Goal: Task Accomplishment & Management: Manage account settings

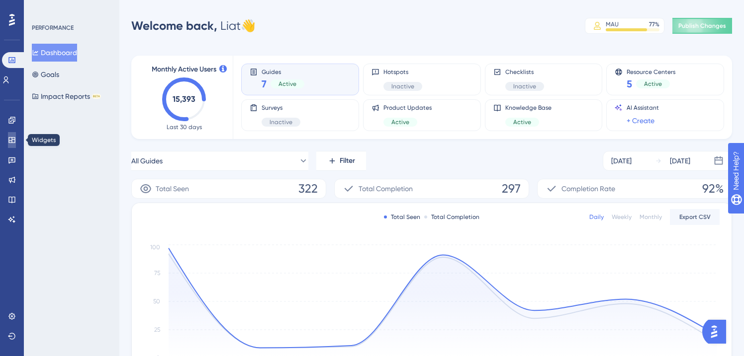
click at [12, 135] on link at bounding box center [12, 140] width 8 height 16
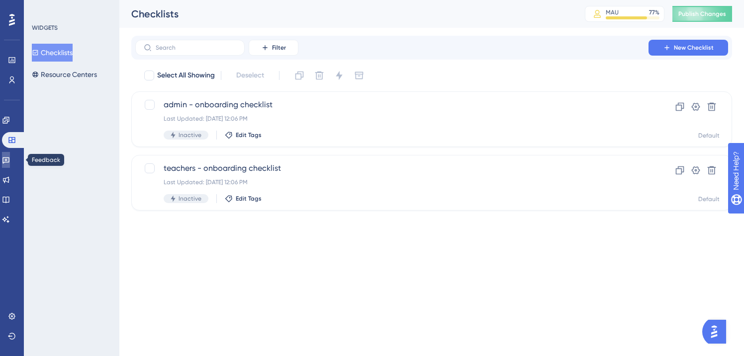
click at [9, 159] on icon at bounding box center [5, 161] width 7 height 6
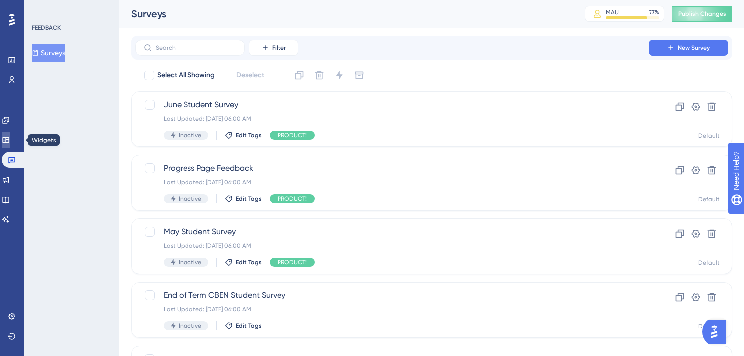
click at [10, 138] on icon at bounding box center [6, 140] width 8 height 8
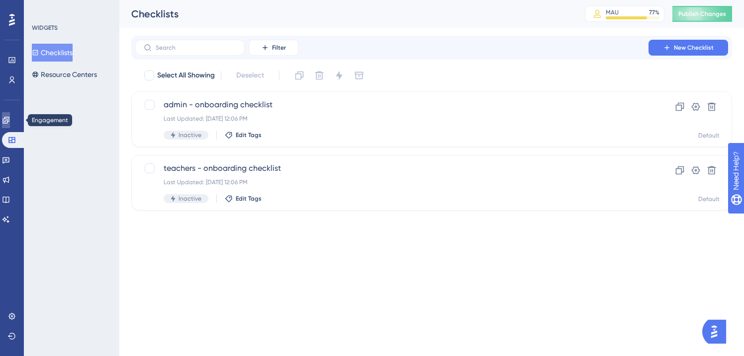
click at [9, 119] on icon at bounding box center [5, 120] width 6 height 6
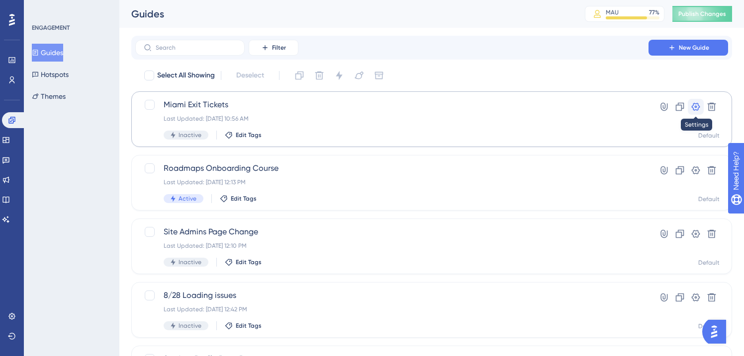
click at [693, 107] on icon at bounding box center [695, 107] width 10 height 10
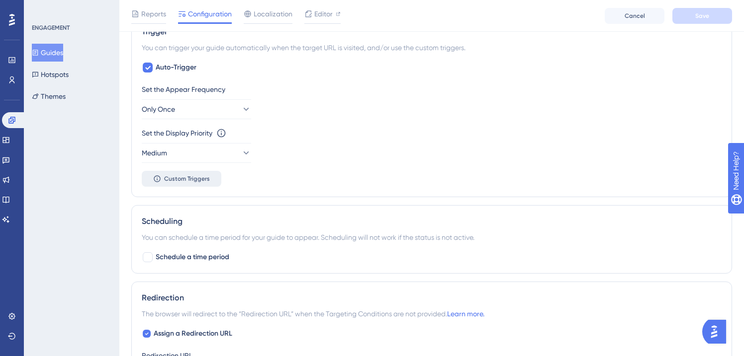
scroll to position [537, 0]
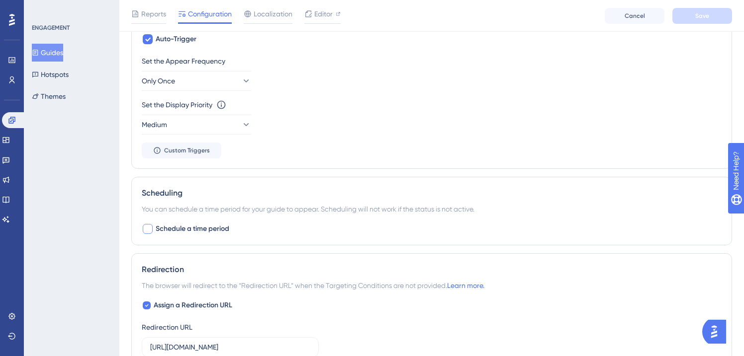
click at [156, 231] on span "Schedule a time period" at bounding box center [193, 229] width 74 height 12
checkbox input "true"
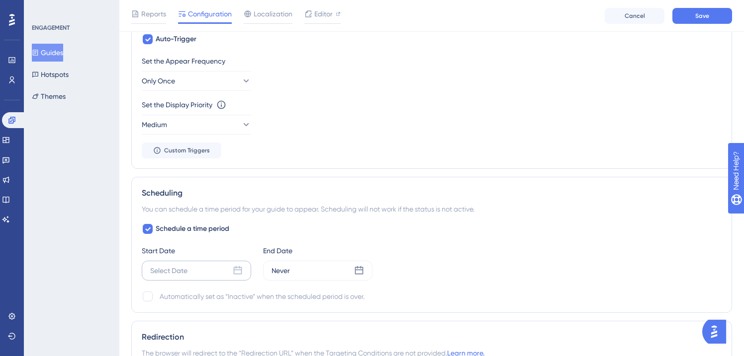
click at [234, 271] on icon at bounding box center [238, 270] width 8 height 8
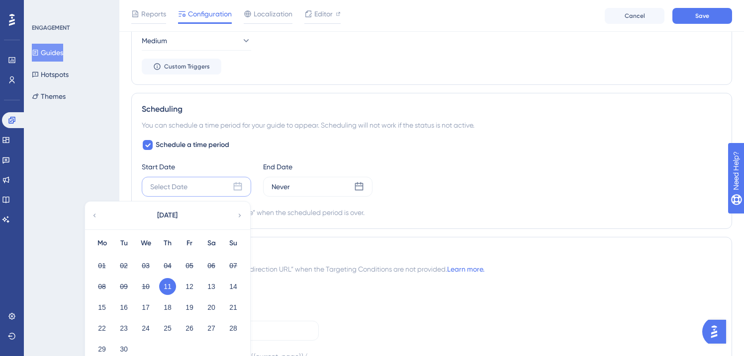
scroll to position [622, 0]
click at [190, 286] on button "12" at bounding box center [189, 285] width 17 height 17
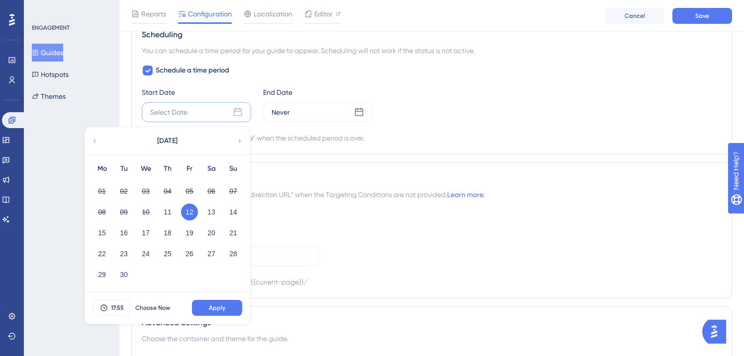
scroll to position [725, 0]
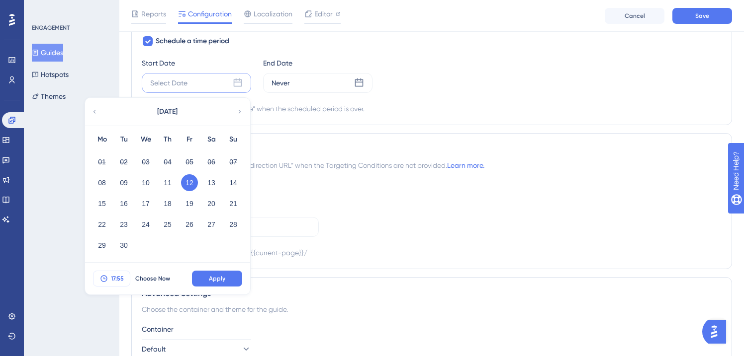
click at [113, 277] on span "17:55" at bounding box center [117, 279] width 13 height 8
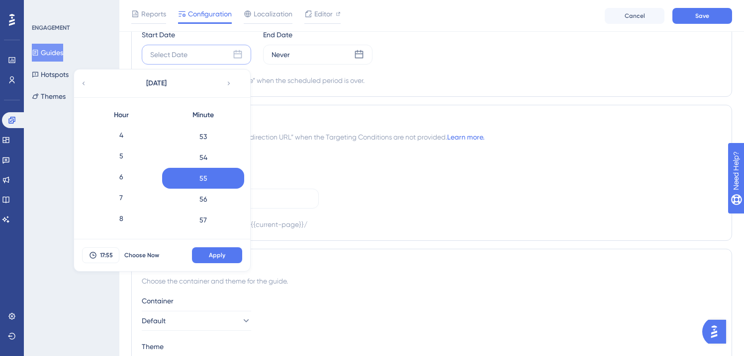
scroll to position [79, 0]
click at [120, 161] on div "5" at bounding box center [121, 161] width 82 height 21
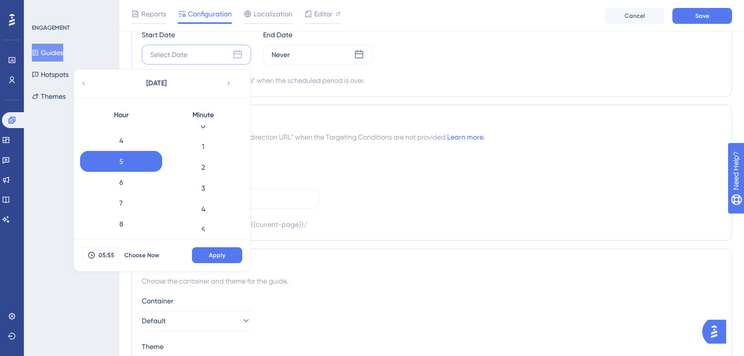
scroll to position [0, 0]
click at [202, 137] on div "0" at bounding box center [203, 135] width 82 height 21
click at [212, 253] on span "Apply" at bounding box center [217, 255] width 16 height 8
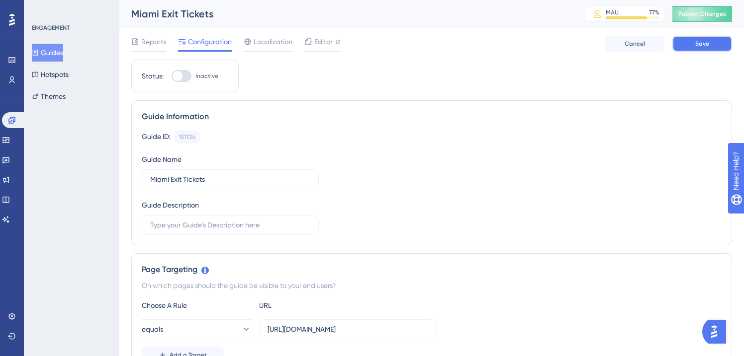
click at [698, 41] on span "Save" at bounding box center [702, 44] width 14 height 8
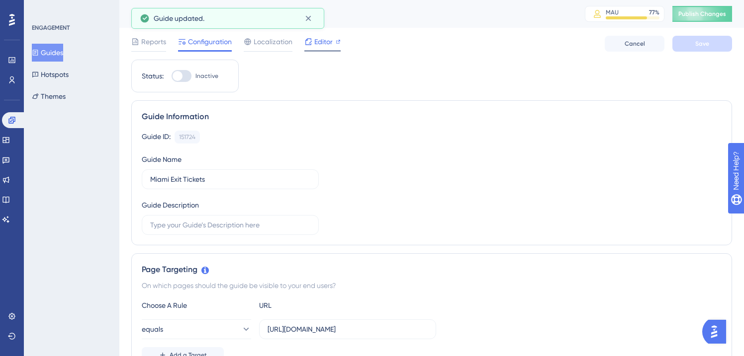
click at [324, 39] on span "Editor" at bounding box center [323, 42] width 18 height 12
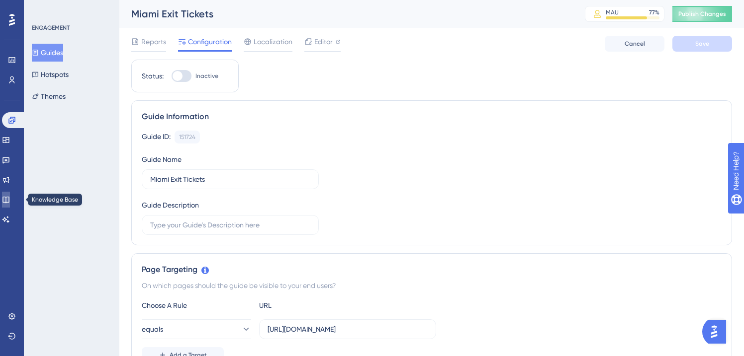
click at [9, 198] on icon at bounding box center [5, 200] width 6 height 6
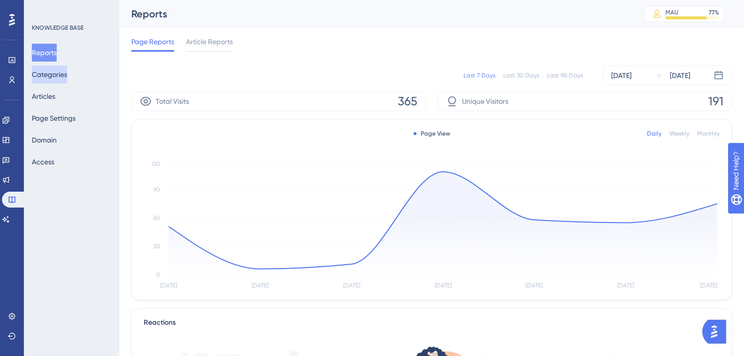
click at [52, 73] on button "Categories" at bounding box center [49, 75] width 35 height 18
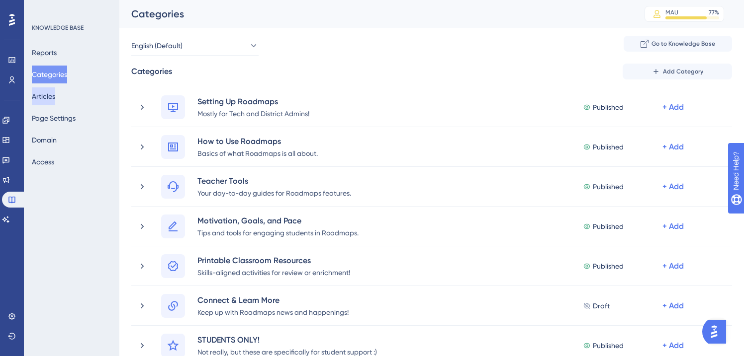
click at [37, 98] on button "Articles" at bounding box center [43, 96] width 23 height 18
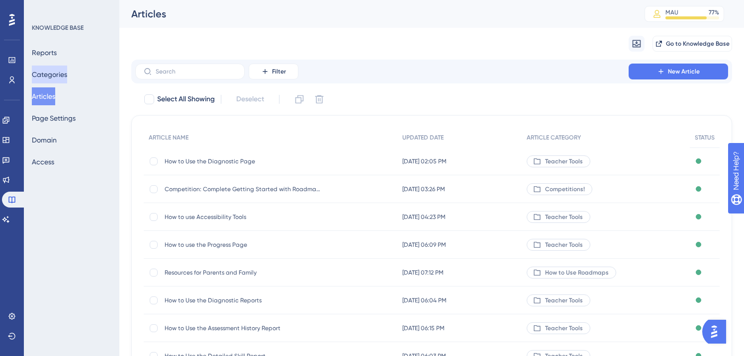
click at [55, 70] on button "Categories" at bounding box center [49, 75] width 35 height 18
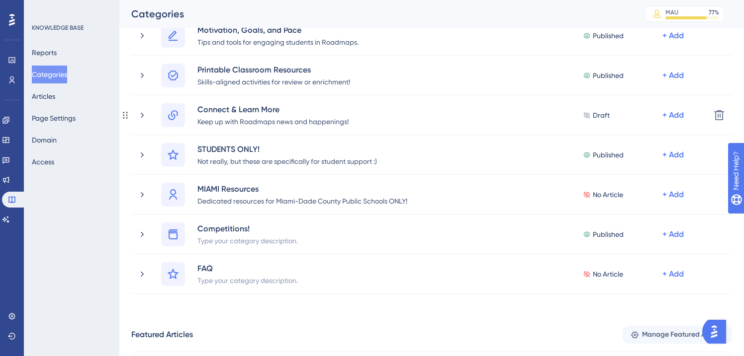
scroll to position [192, 0]
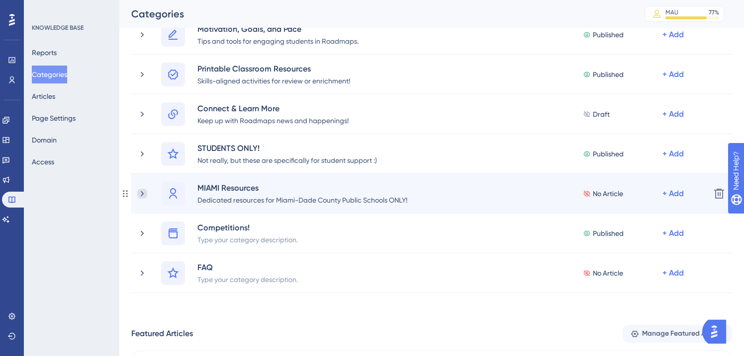
click at [141, 193] on icon at bounding box center [142, 194] width 10 height 10
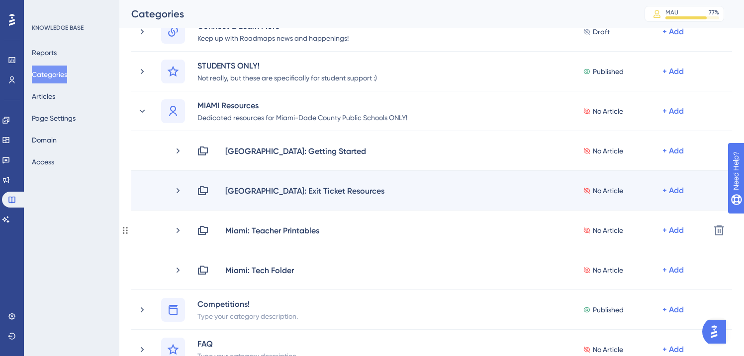
scroll to position [275, 0]
click at [293, 192] on div "[GEOGRAPHIC_DATA]: Exit Ticket Resources" at bounding box center [305, 190] width 160 height 12
click at [180, 190] on icon at bounding box center [178, 190] width 10 height 10
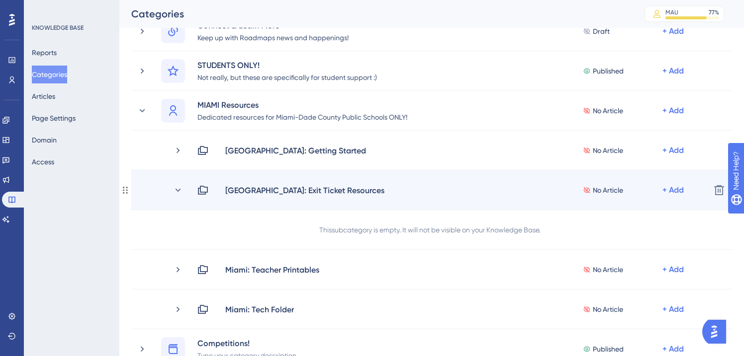
click at [269, 182] on div "[GEOGRAPHIC_DATA]: Exit Ticket Resources No Article + Add Delete" at bounding box center [431, 190] width 600 height 40
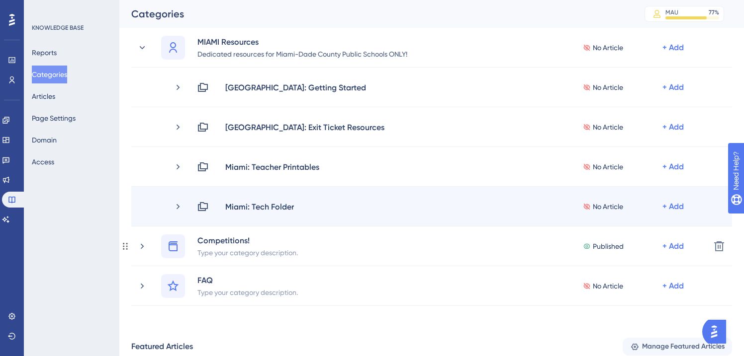
scroll to position [341, 0]
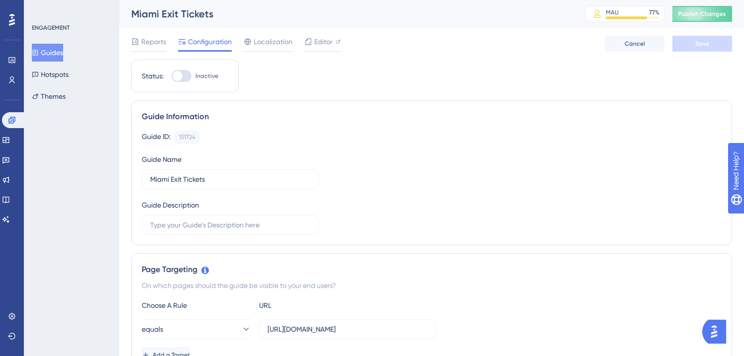
click at [185, 78] on div at bounding box center [181, 76] width 20 height 12
click at [171, 77] on input "Inactive" at bounding box center [171, 76] width 0 height 0
checkbox input "true"
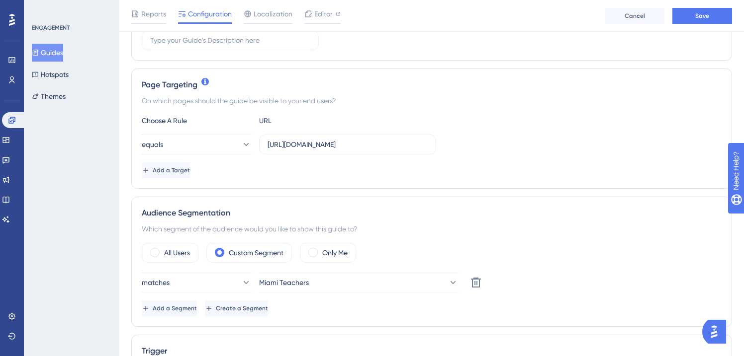
scroll to position [190, 0]
click at [702, 6] on div "Reports Configuration Localization Editor Cancel Save" at bounding box center [431, 16] width 624 height 32
click at [697, 13] on span "Save" at bounding box center [702, 16] width 14 height 8
